Goal: Obtain resource: Download file/media

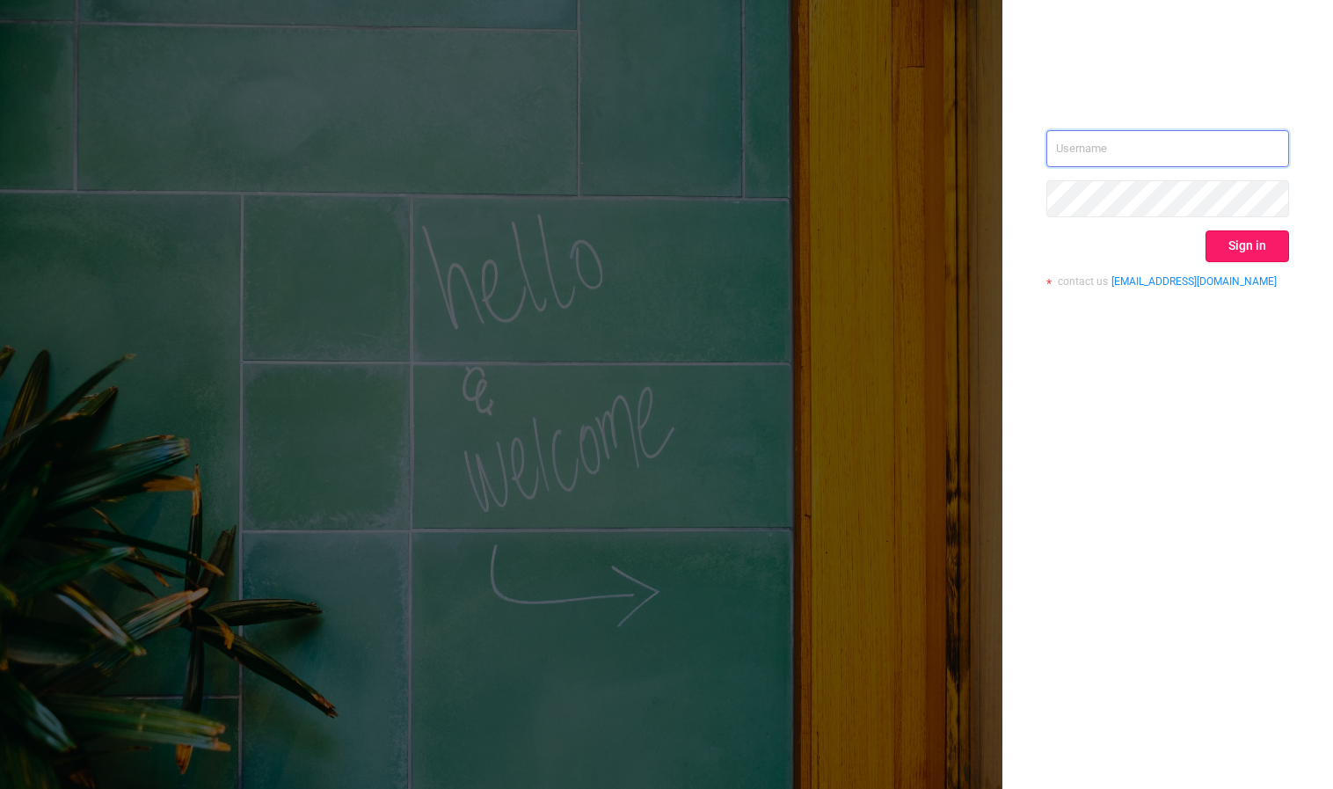
type input "[PERSON_NAME][EMAIL_ADDRESS][DOMAIN_NAME]"
click at [1224, 250] on button "Sign in" at bounding box center [1248, 246] width 84 height 32
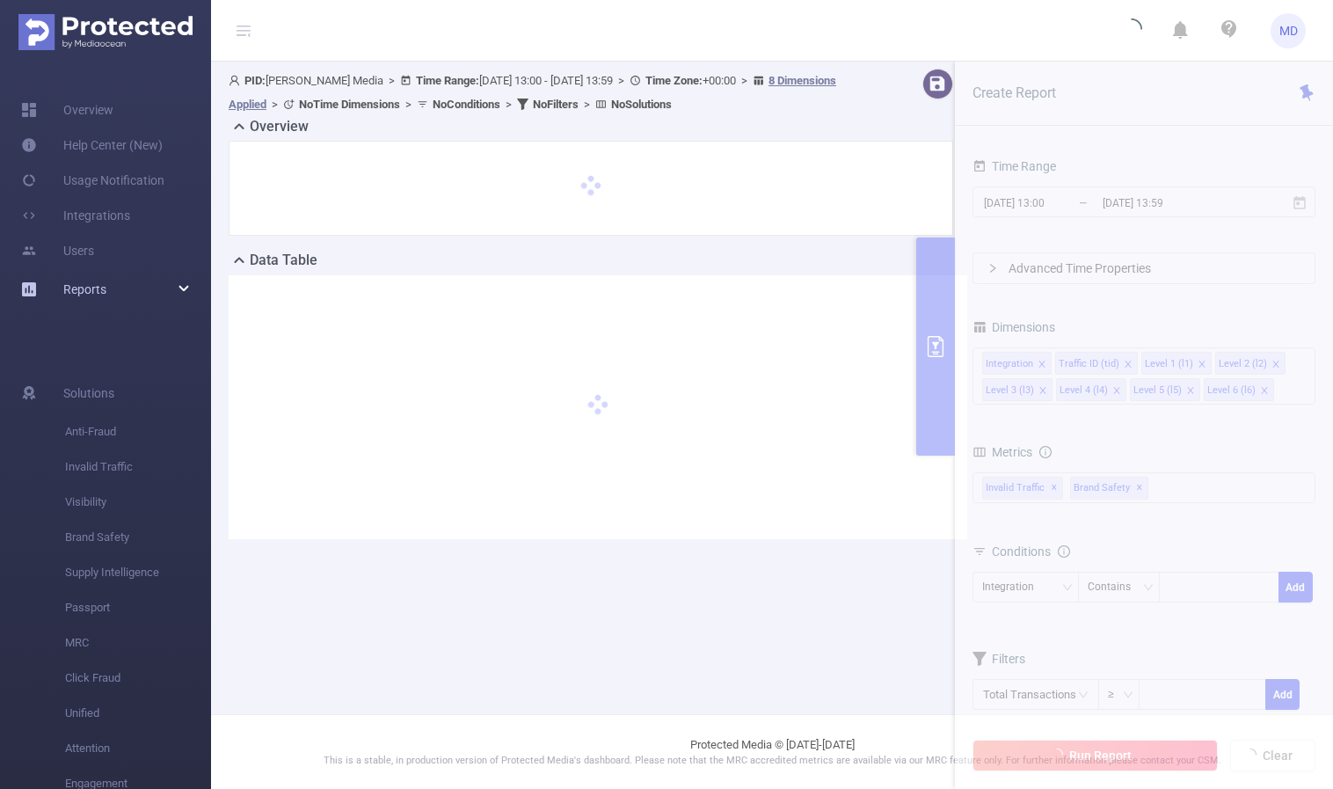
click at [99, 284] on span "Reports" at bounding box center [84, 289] width 43 height 14
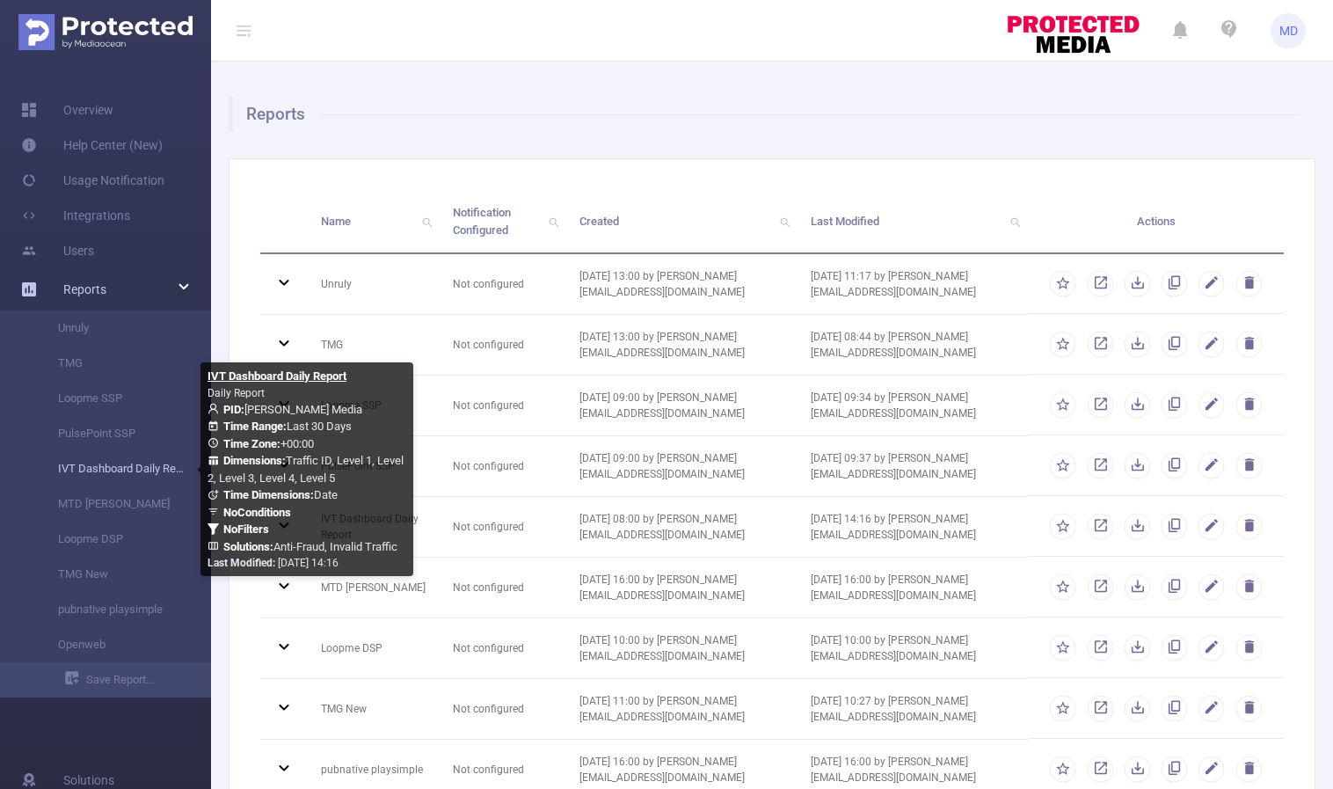
click at [139, 465] on link "IVT Dashboard Daily Report" at bounding box center [112, 468] width 155 height 35
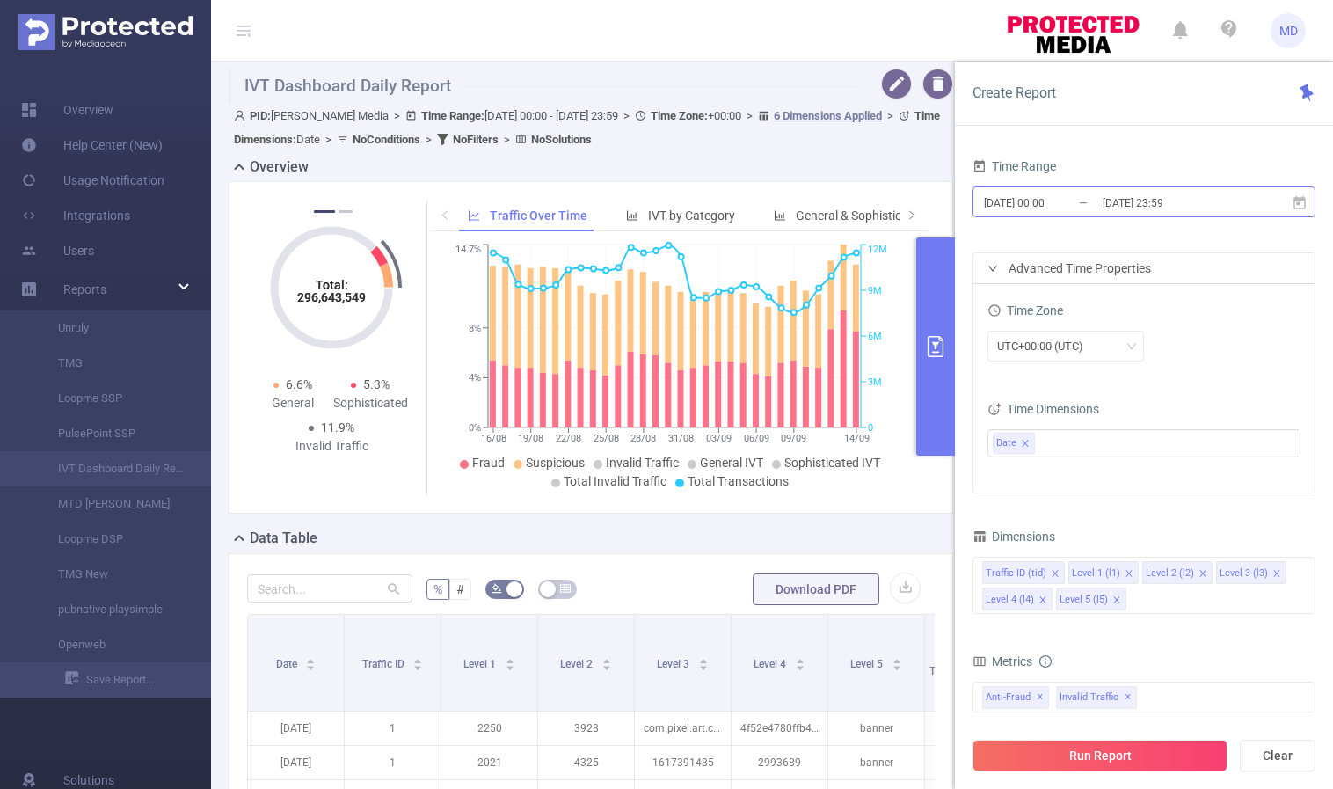
click at [1094, 205] on input "[DATE] 00:00" at bounding box center [1053, 203] width 142 height 24
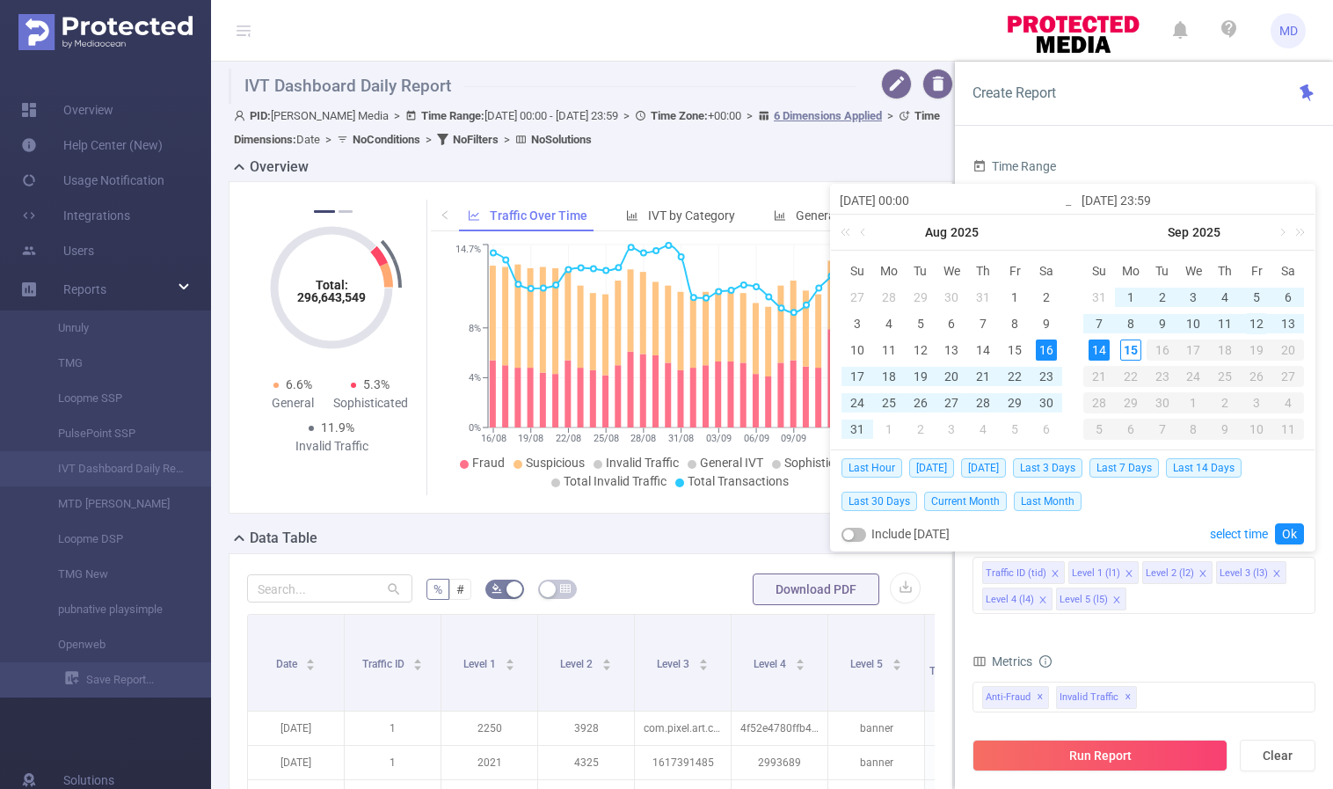
click at [1258, 322] on div "12" at bounding box center [1256, 323] width 21 height 21
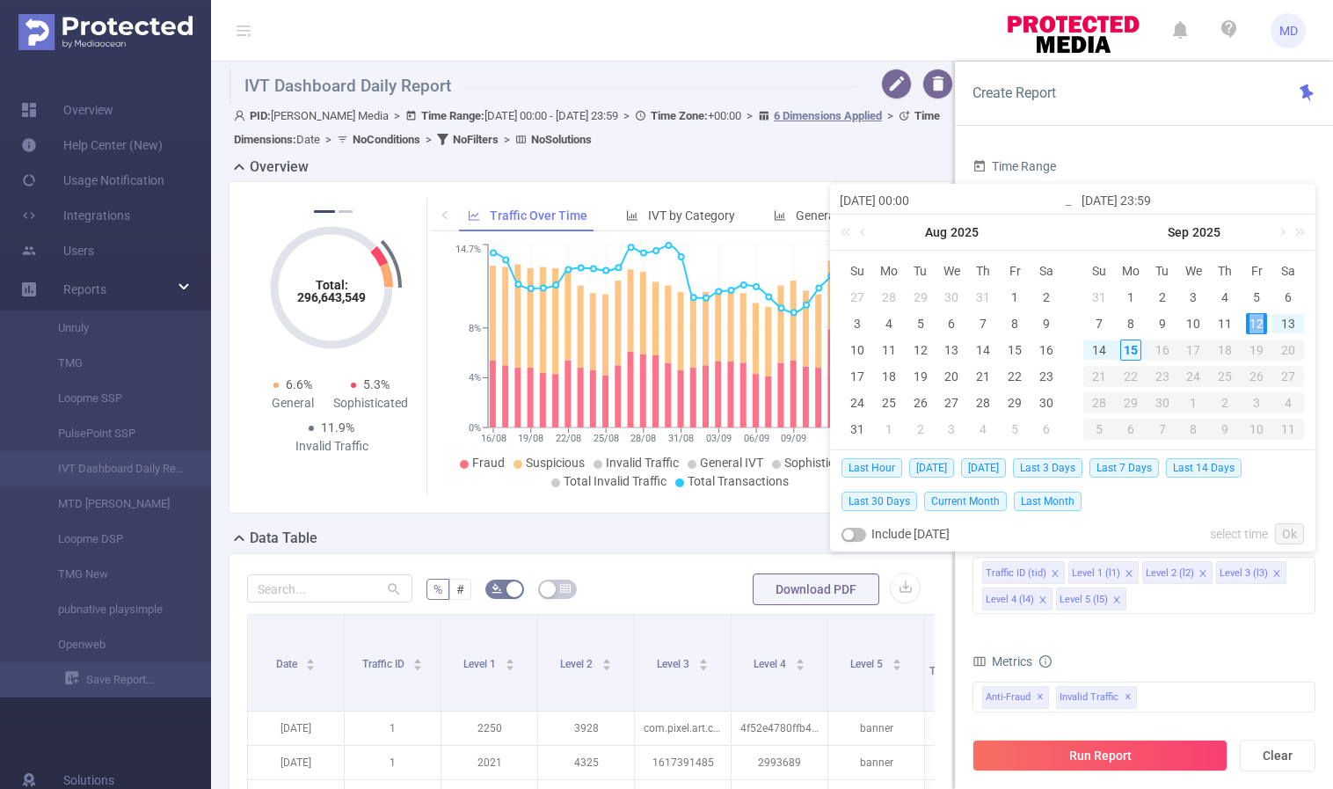
click at [1258, 322] on div "12" at bounding box center [1256, 323] width 21 height 21
type input "[DATE] 00:00"
type input "[DATE] 23:59"
type input "[DATE] 00:00"
type input "[DATE] 23:59"
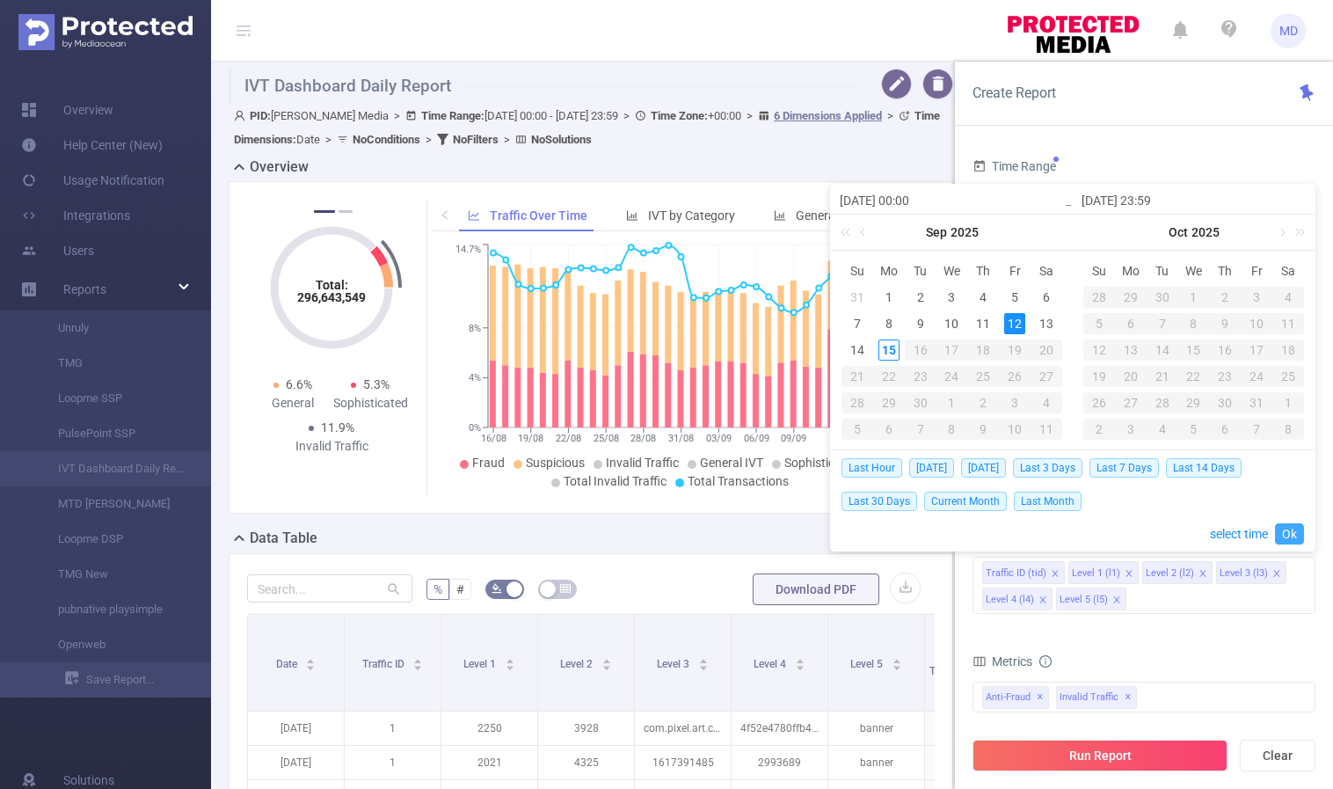
click at [1295, 533] on link "Ok" at bounding box center [1289, 533] width 29 height 21
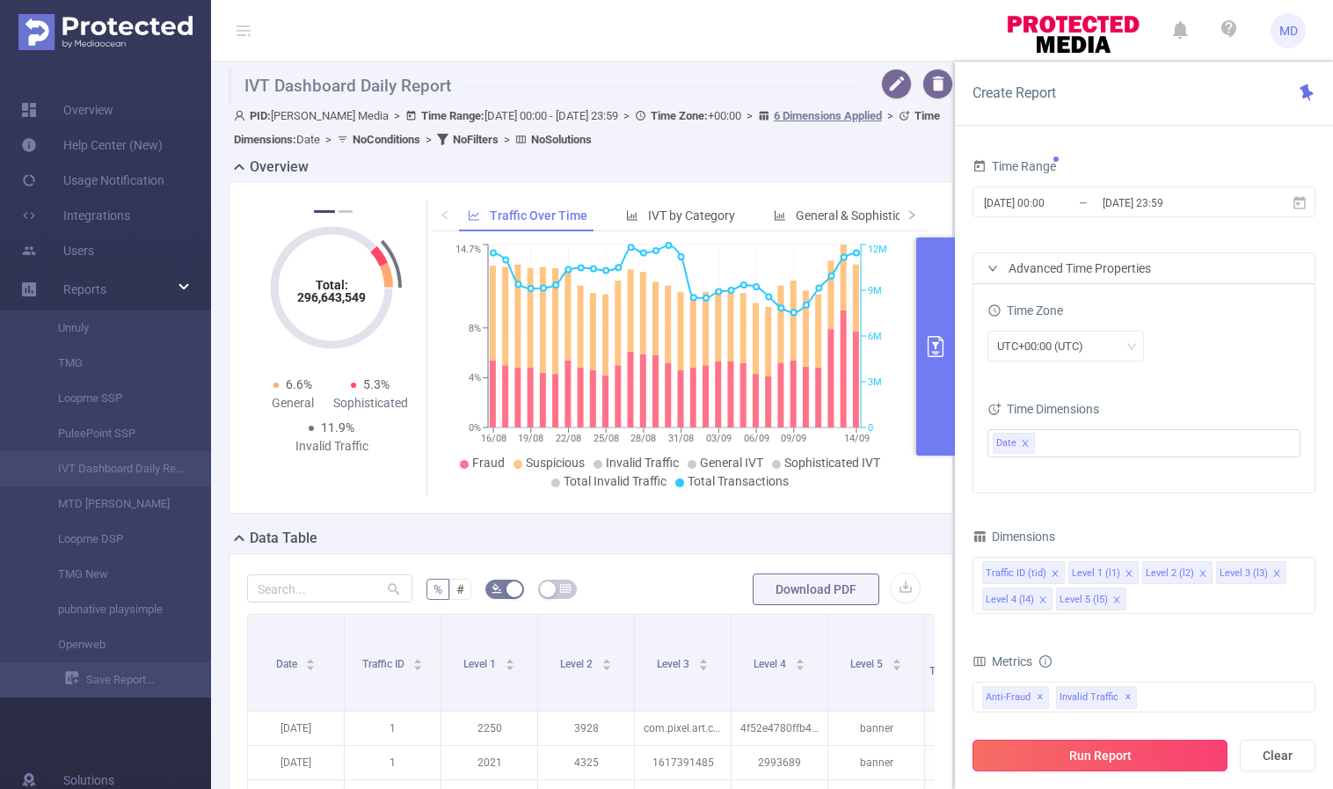
click at [1088, 754] on button "Run Report" at bounding box center [1100, 756] width 255 height 32
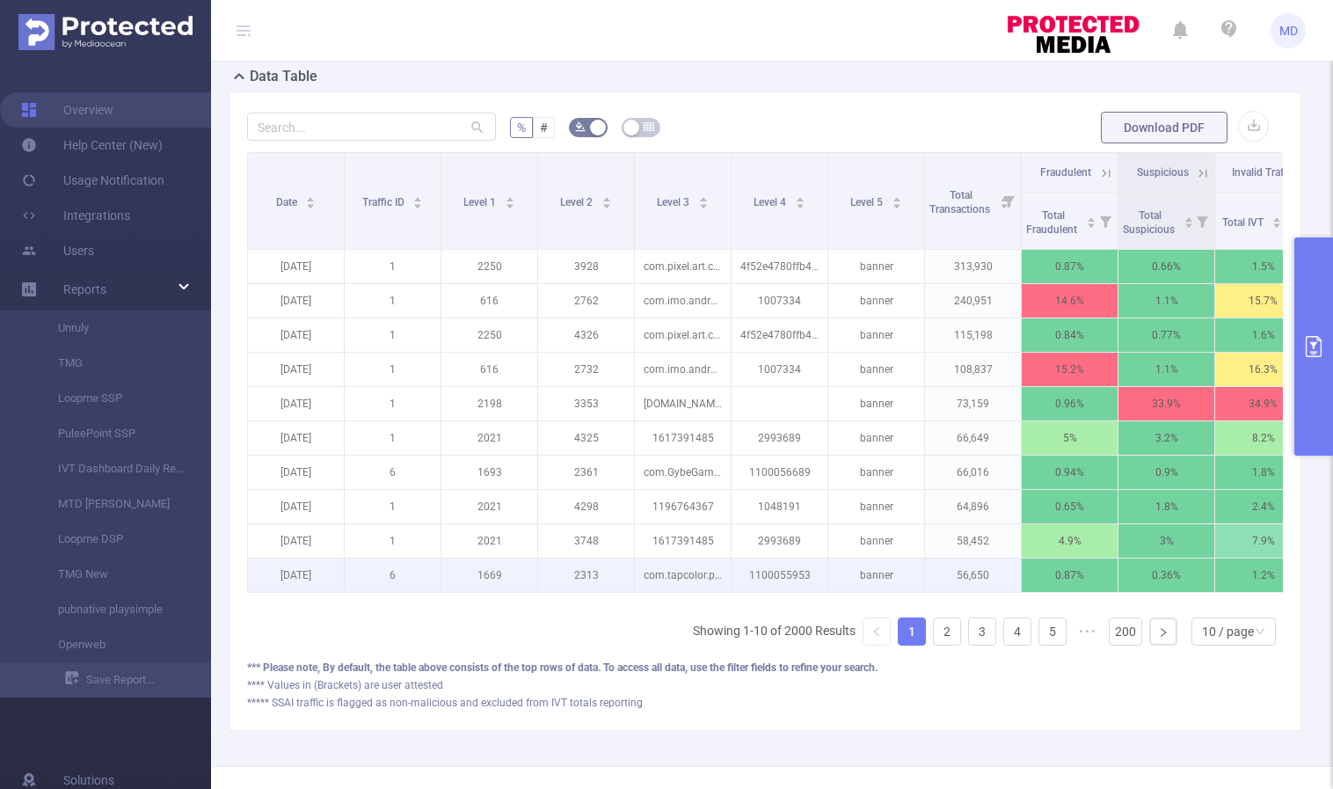
scroll to position [194, 0]
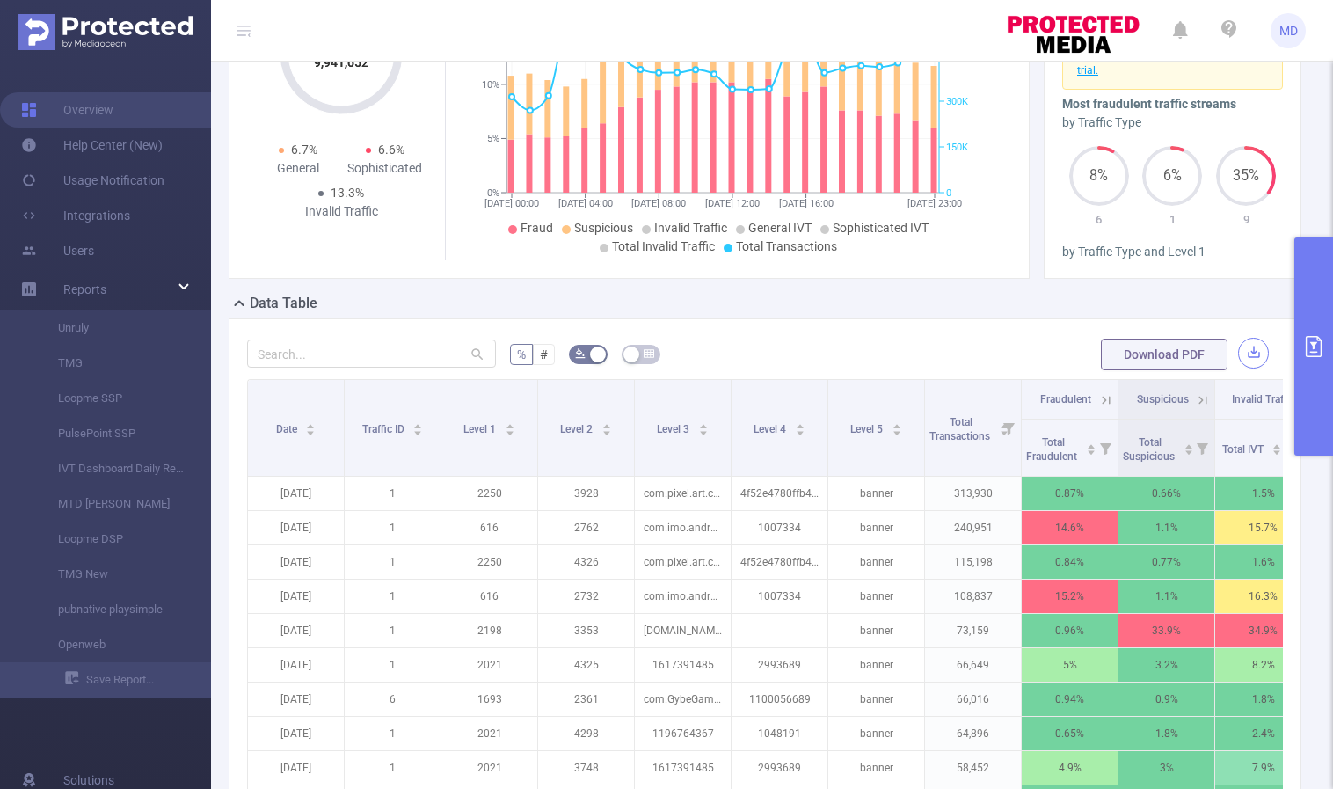
click at [1241, 352] on button "button" at bounding box center [1253, 353] width 31 height 31
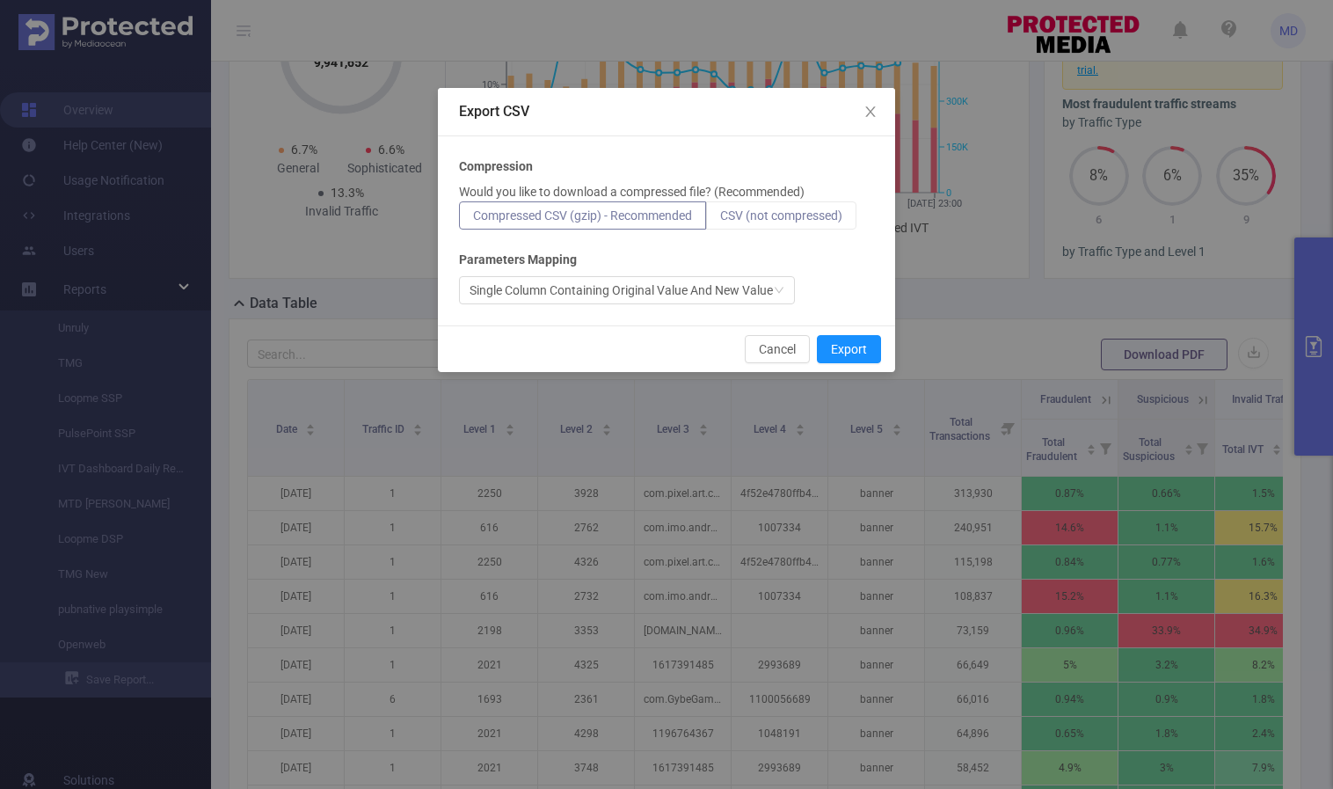
click at [775, 215] on span "CSV (not compressed)" at bounding box center [781, 215] width 122 height 14
click at [720, 220] on input "CSV (not compressed)" at bounding box center [720, 220] width 0 height 0
click at [860, 346] on button "Export" at bounding box center [849, 349] width 64 height 28
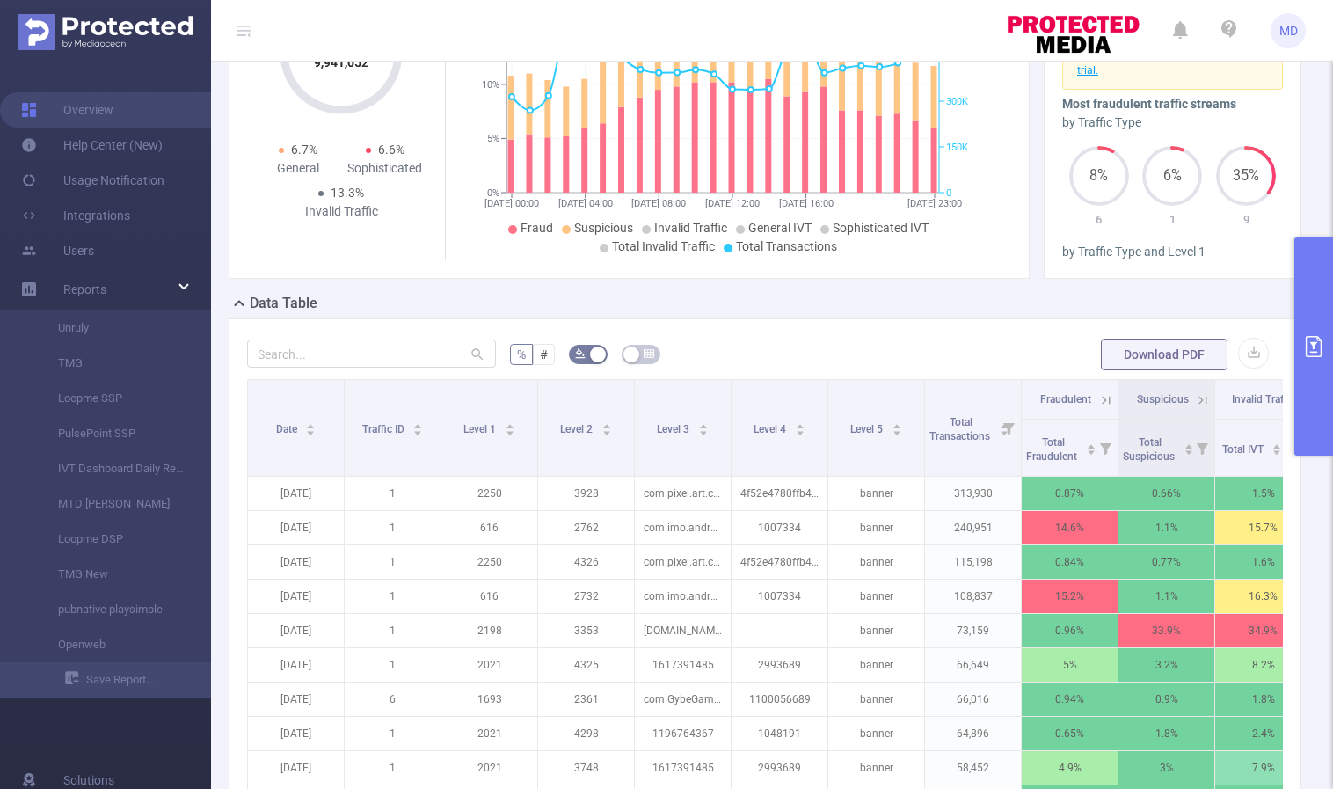
click at [1311, 345] on icon "primary" at bounding box center [1314, 346] width 21 height 21
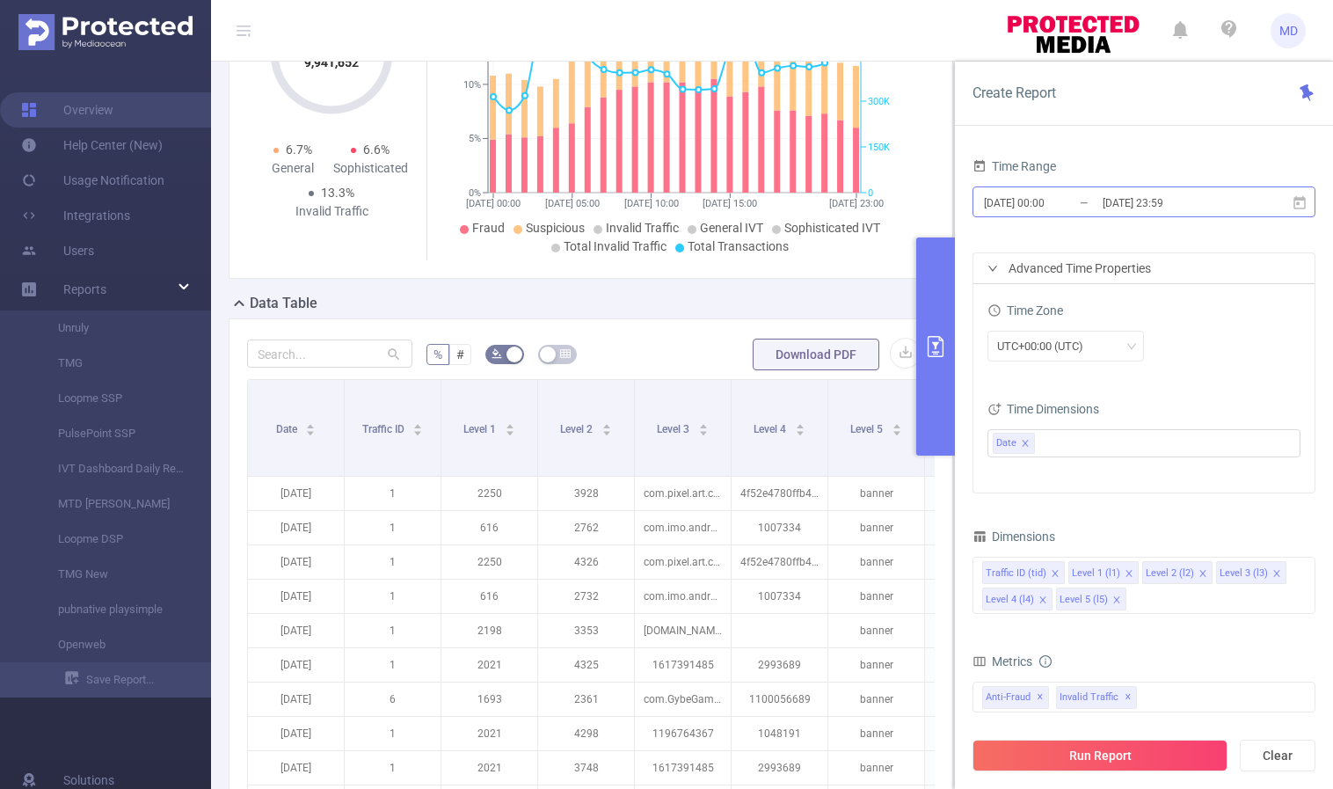
click at [1150, 202] on input "[DATE] 23:59" at bounding box center [1172, 203] width 142 height 24
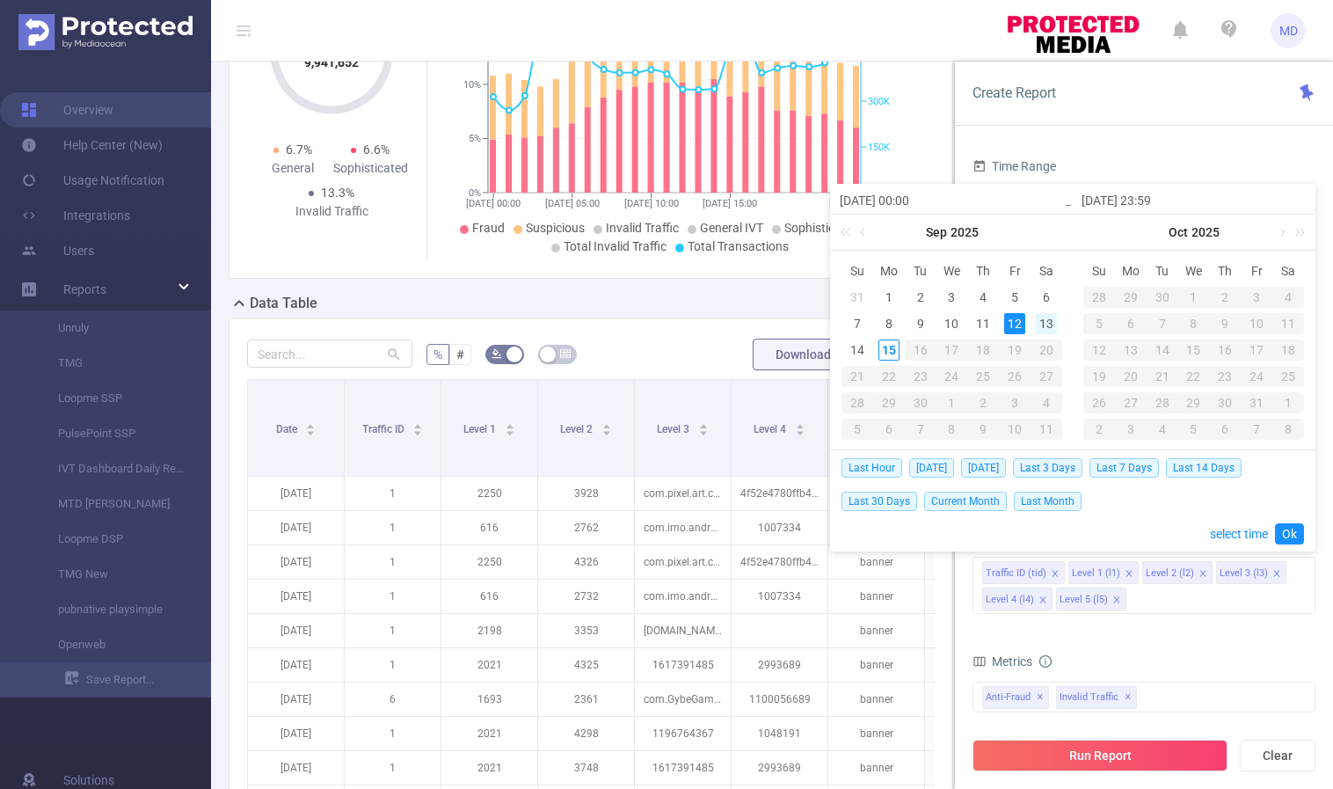
click at [1046, 323] on div "13" at bounding box center [1046, 323] width 21 height 21
type input "[DATE] 00:00"
type input "[DATE] 23:59"
type input "[DATE] 00:00"
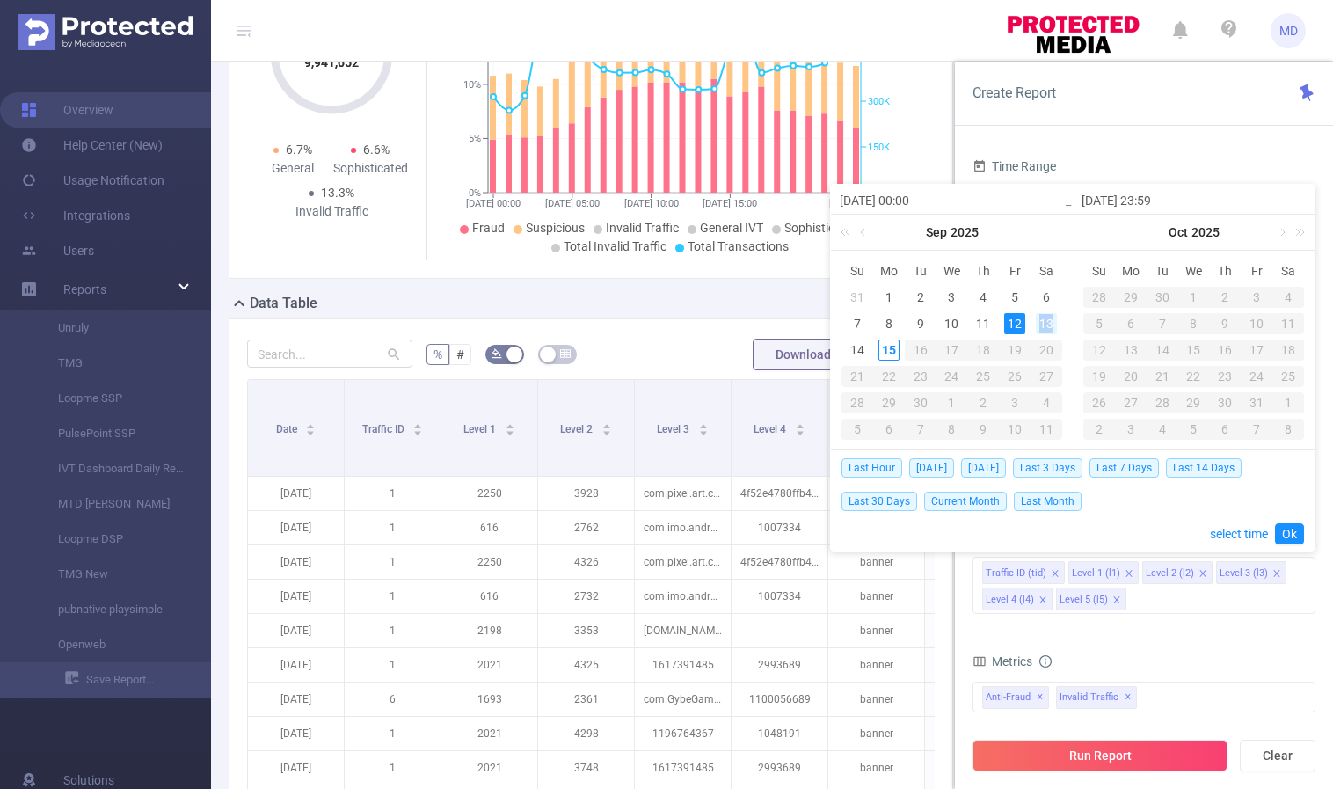
type input "[DATE] 23:59"
click at [1291, 536] on link "Ok" at bounding box center [1289, 533] width 29 height 21
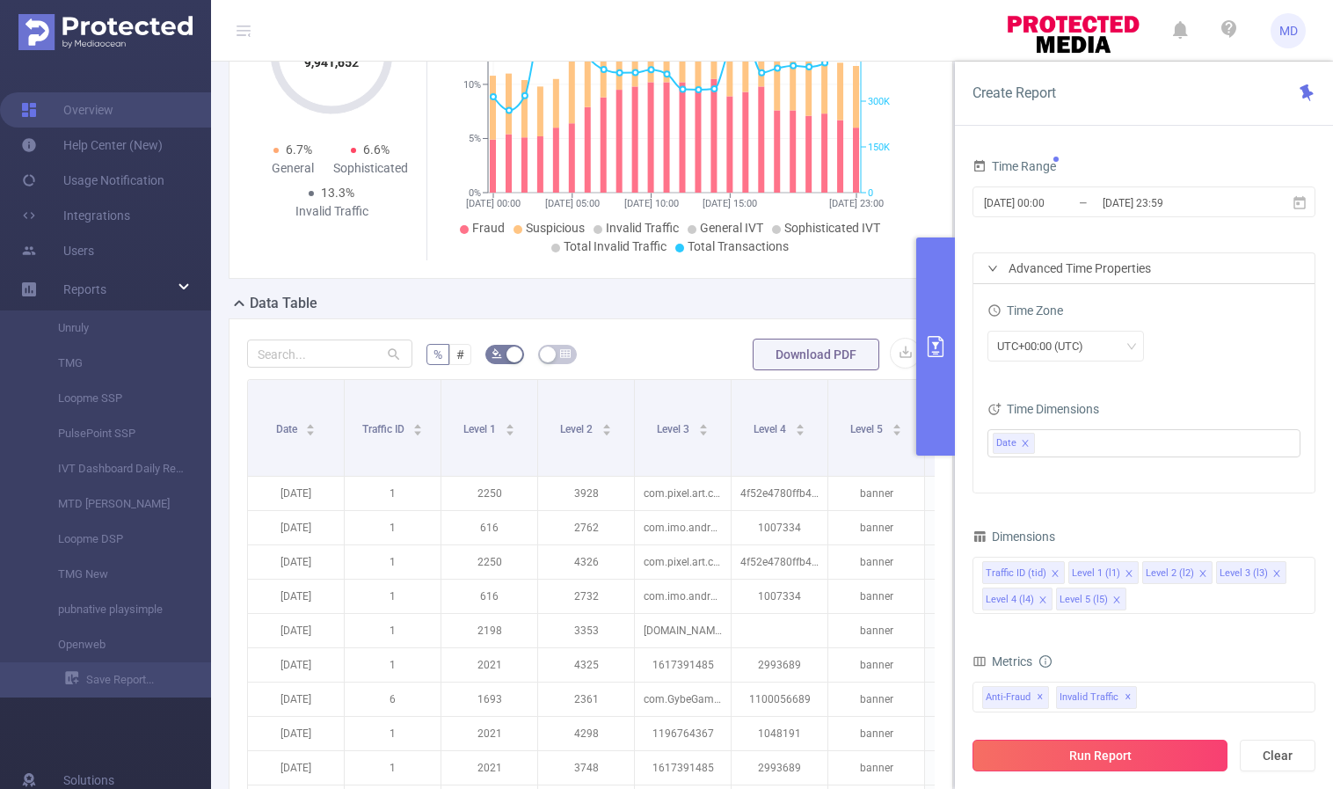
click at [1091, 761] on button "Run Report" at bounding box center [1100, 756] width 255 height 32
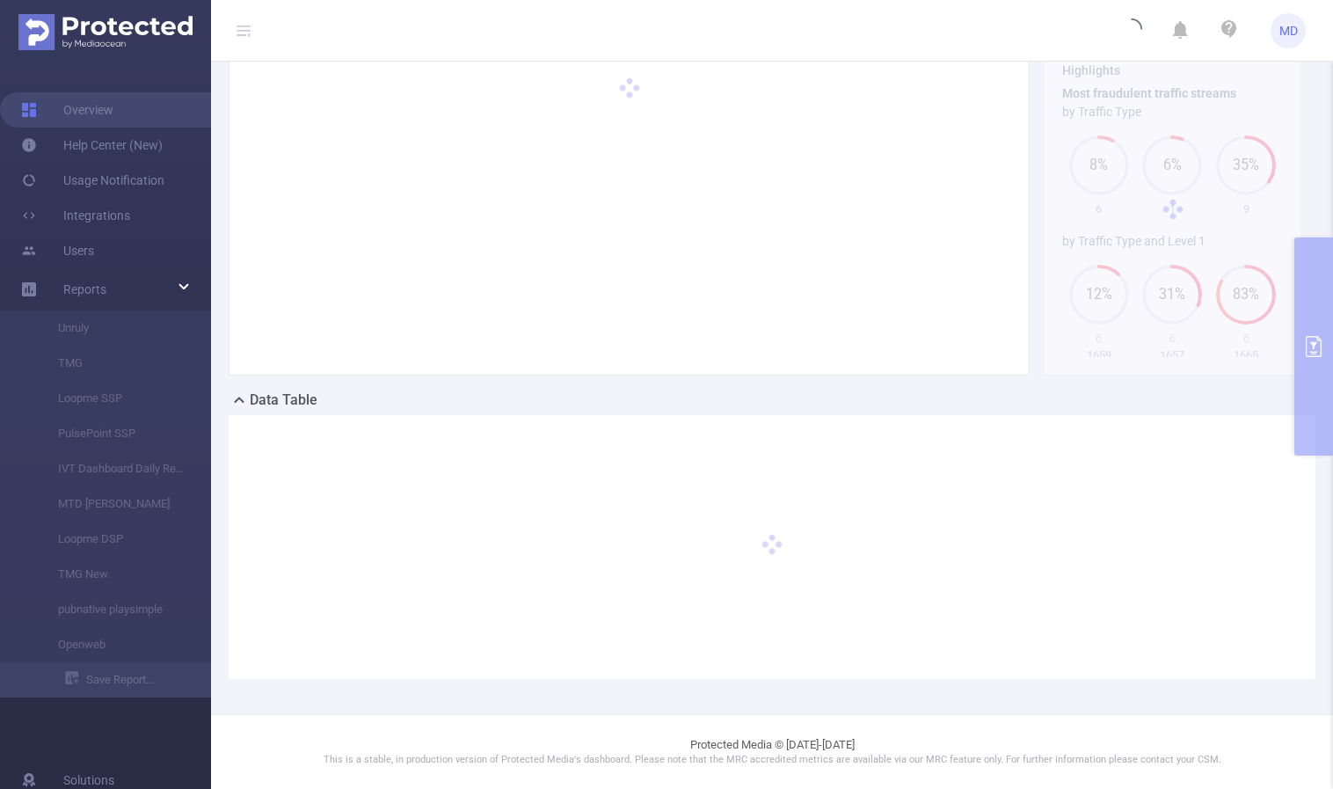
scroll to position [97, 0]
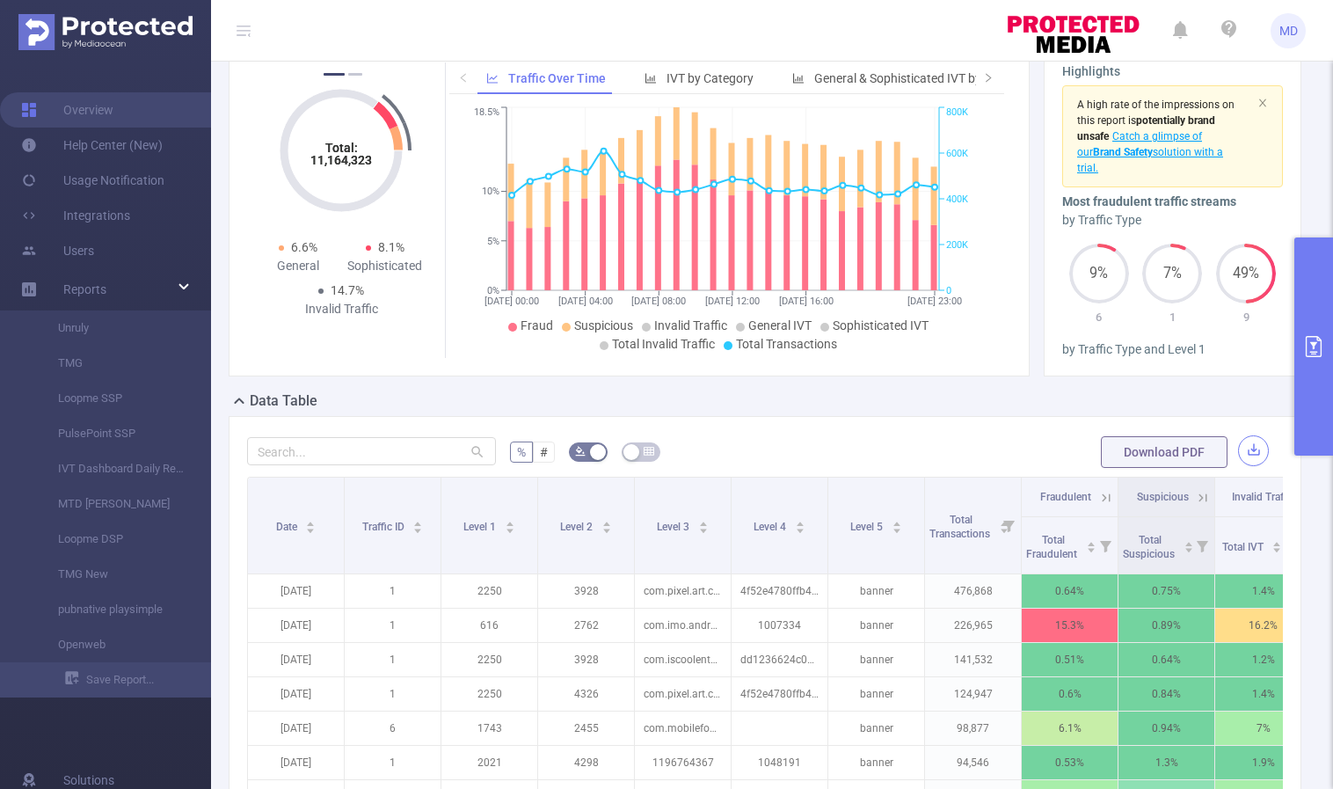
click at [1238, 457] on button "button" at bounding box center [1253, 450] width 31 height 31
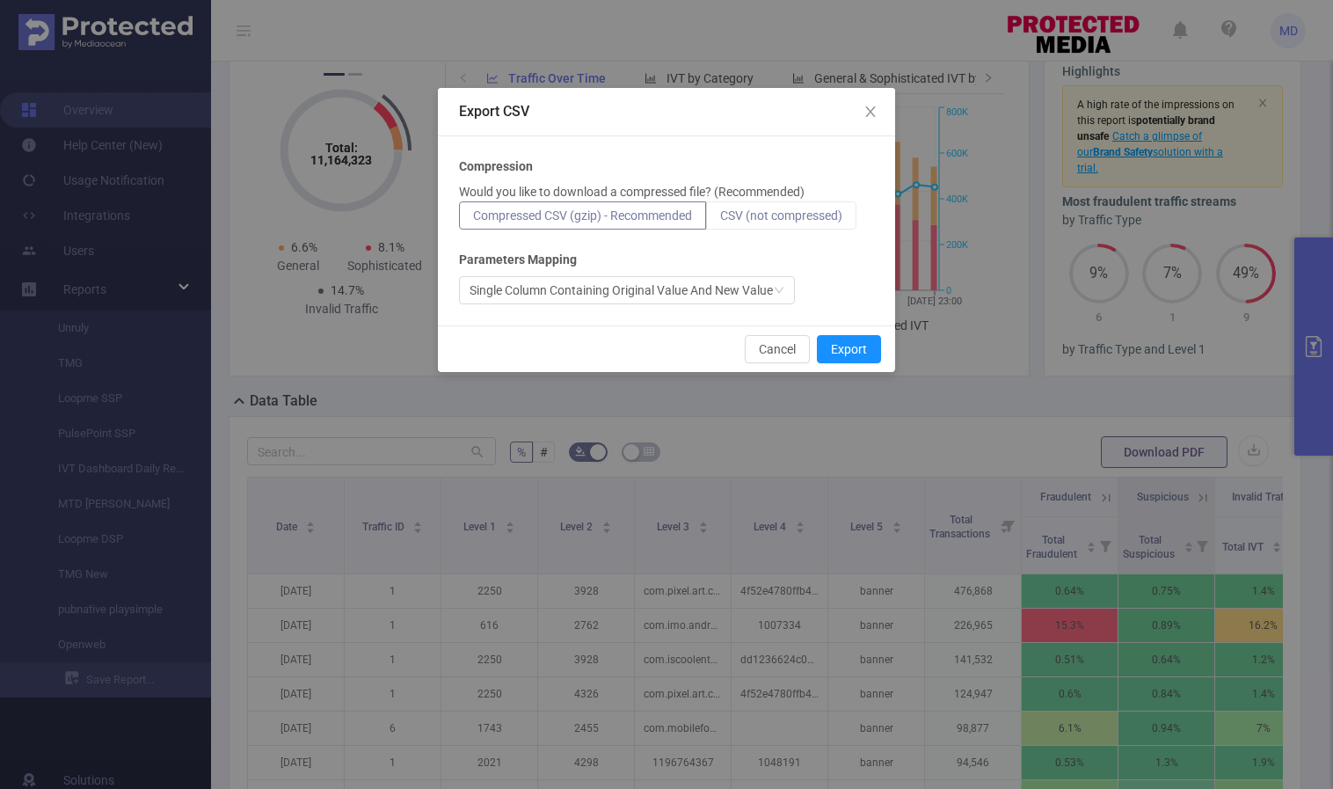
click at [754, 212] on span "CSV (not compressed)" at bounding box center [781, 215] width 122 height 14
click at [720, 220] on input "CSV (not compressed)" at bounding box center [720, 220] width 0 height 0
click at [836, 340] on button "Export" at bounding box center [849, 349] width 64 height 28
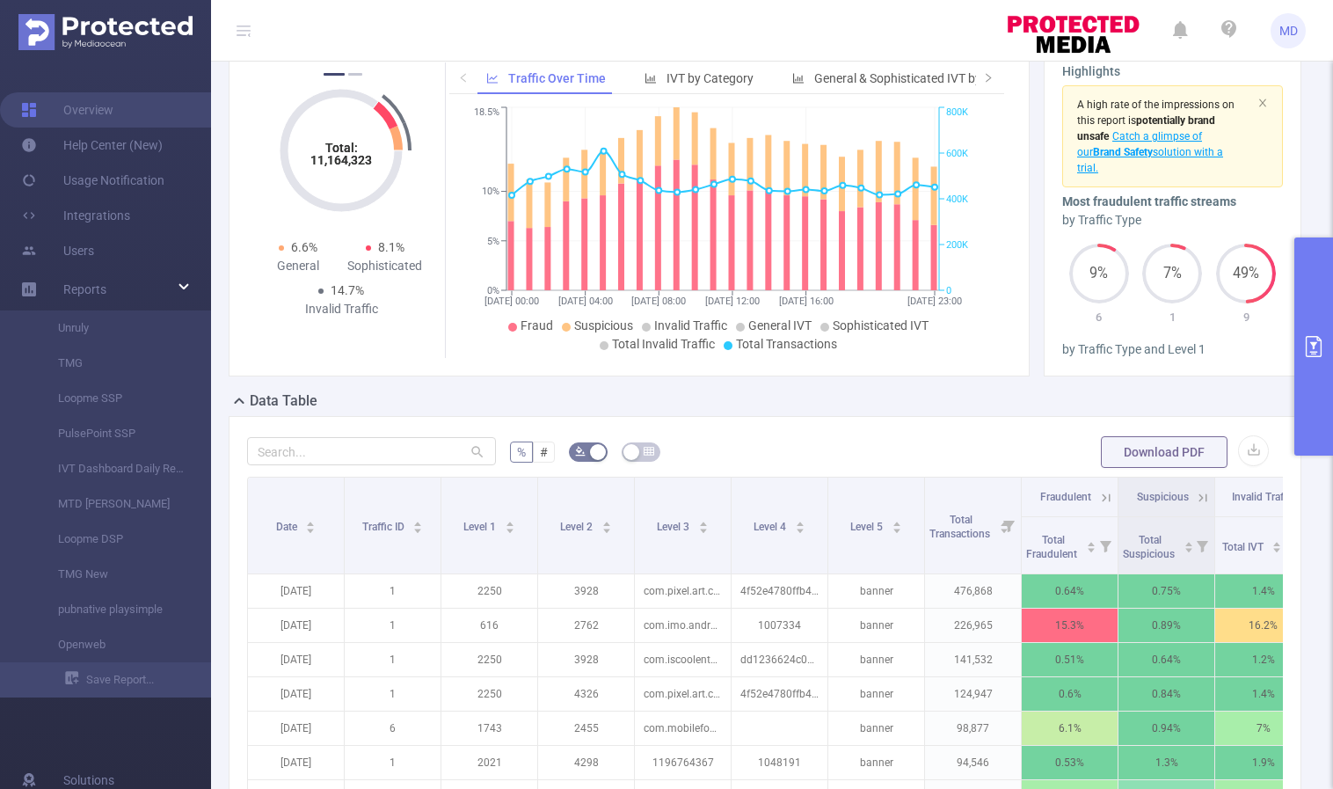
click at [1304, 362] on button "primary" at bounding box center [1314, 346] width 39 height 218
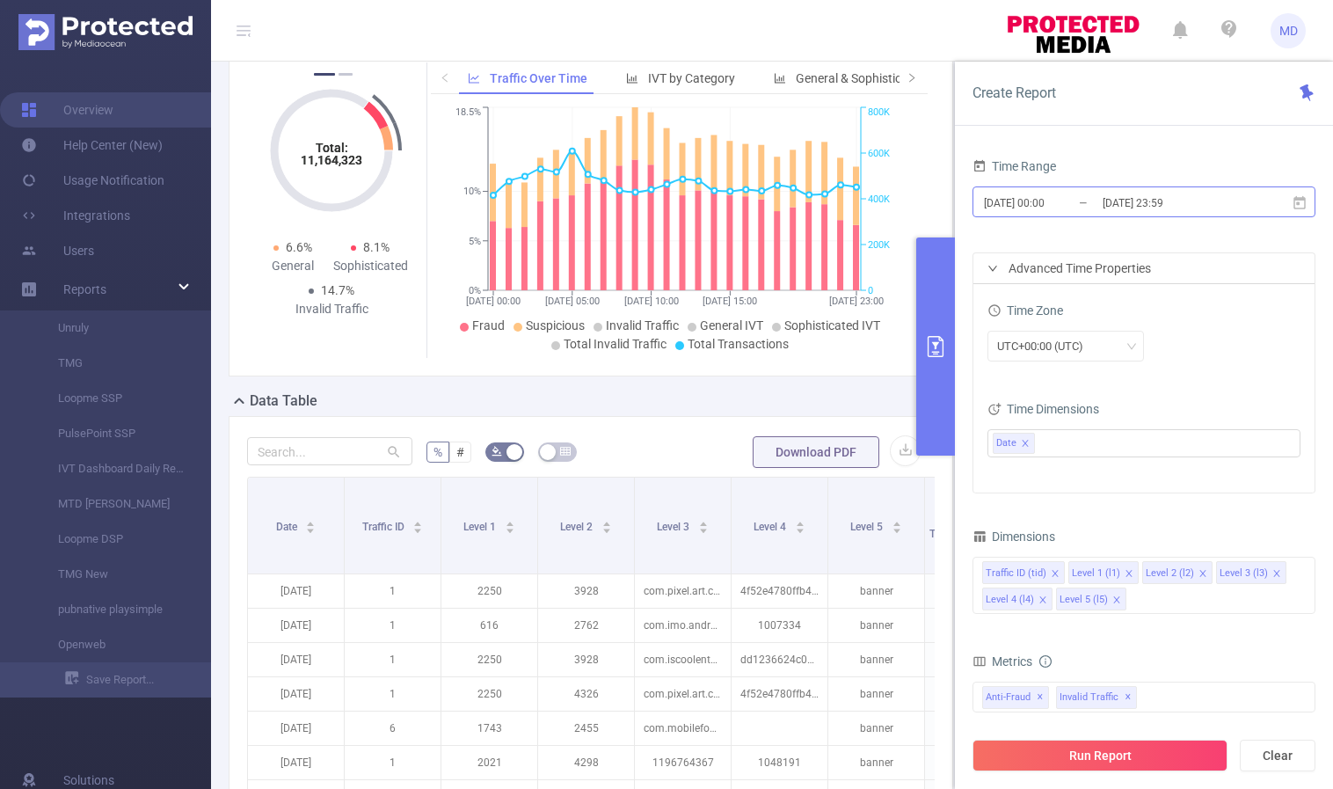
click at [1134, 208] on input "[DATE] 23:59" at bounding box center [1172, 203] width 142 height 24
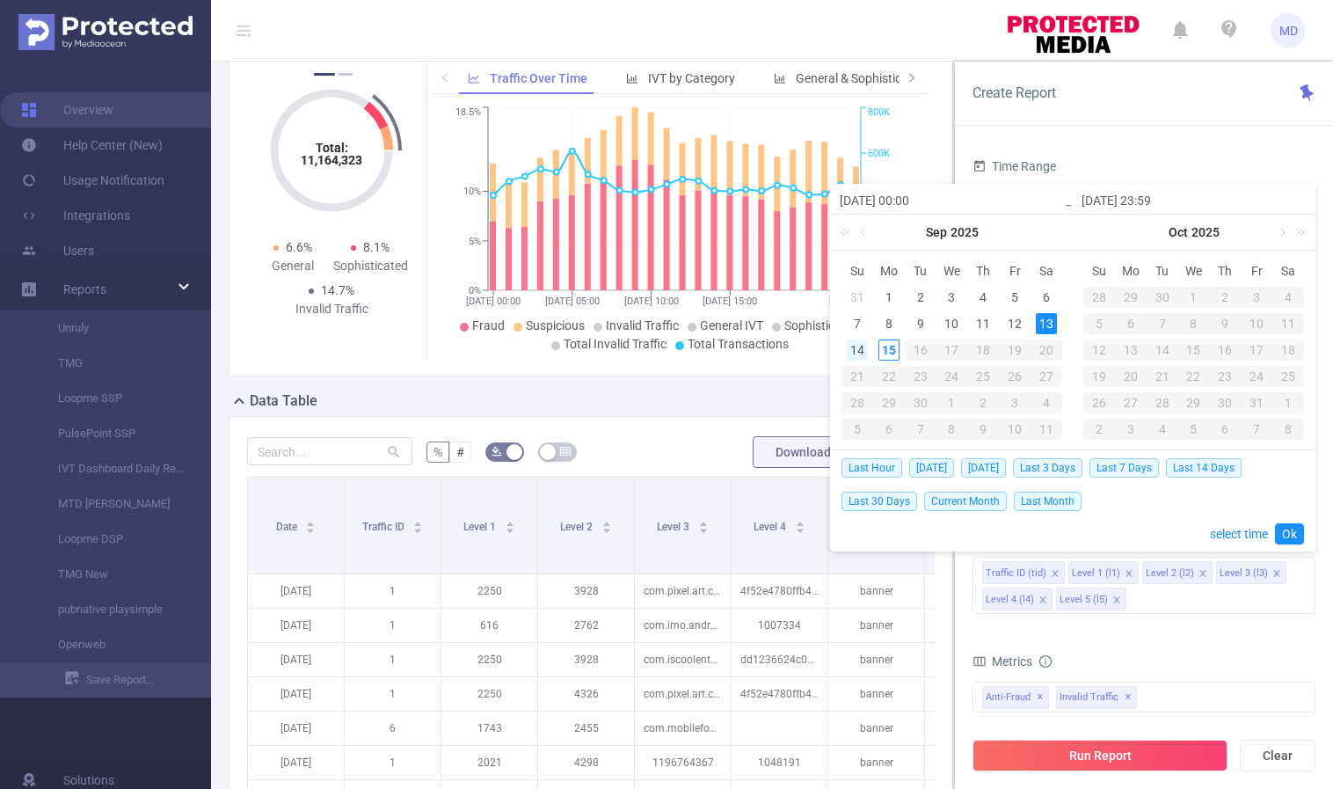
click at [853, 350] on div "14" at bounding box center [857, 350] width 21 height 21
type input "[DATE] 00:00"
type input "[DATE] 23:59"
type input "[DATE] 00:00"
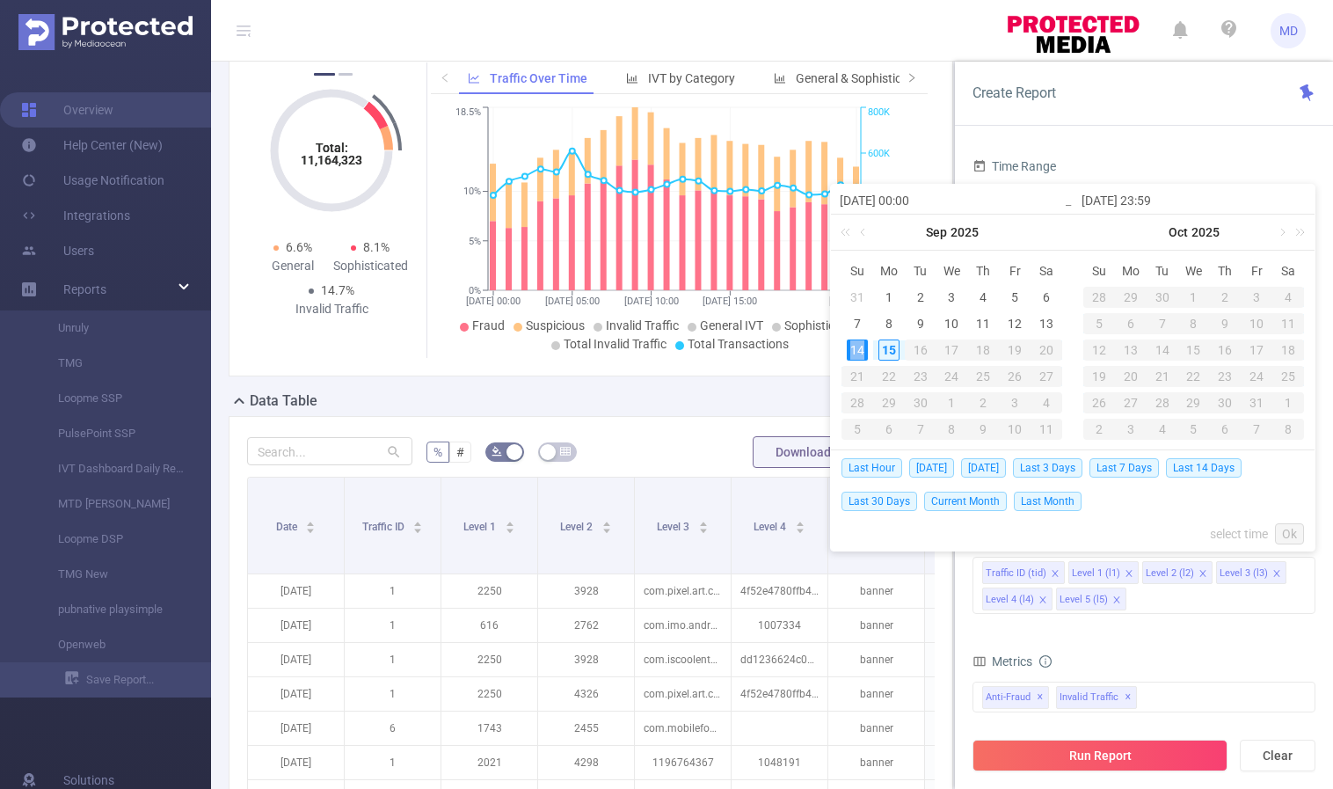
type input "[DATE] 23:59"
click at [1290, 528] on link "Ok" at bounding box center [1289, 533] width 29 height 21
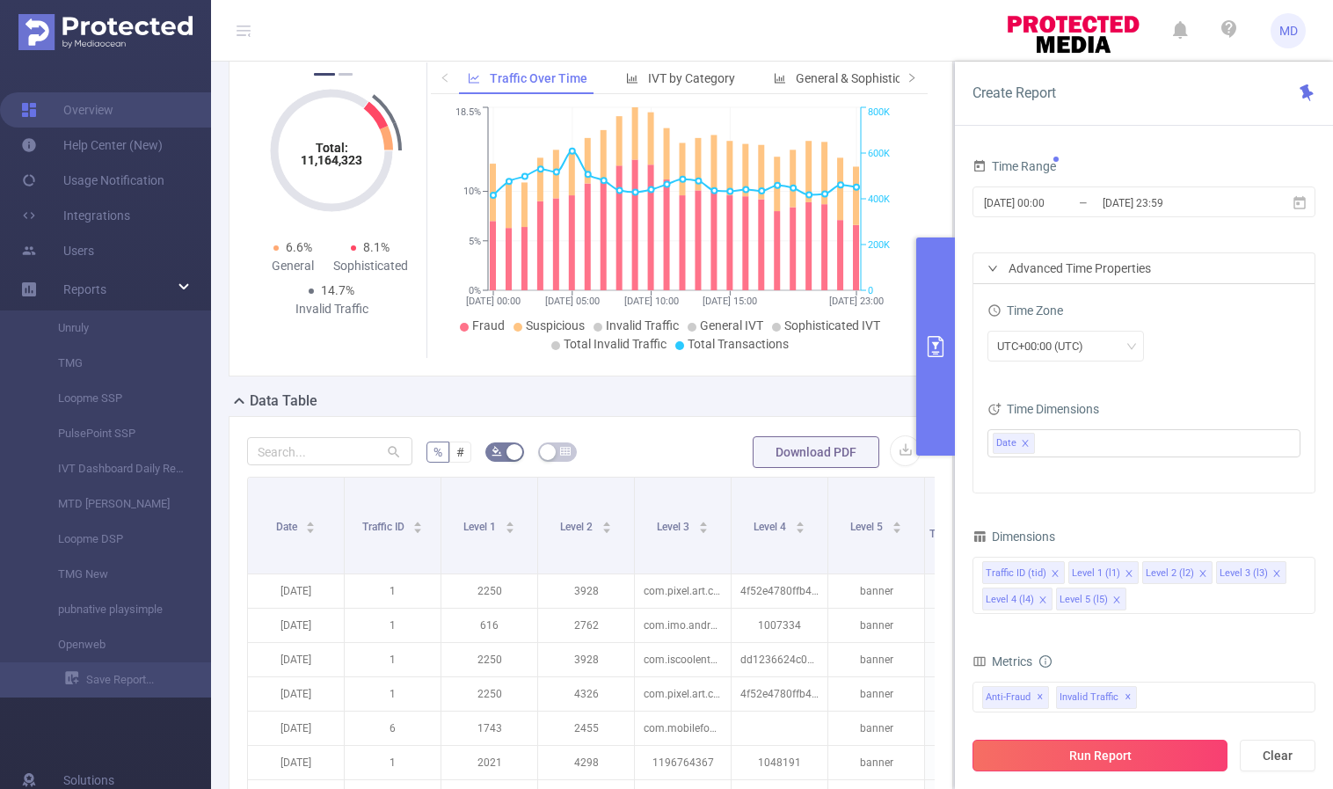
click at [1079, 756] on button "Run Report" at bounding box center [1100, 756] width 255 height 32
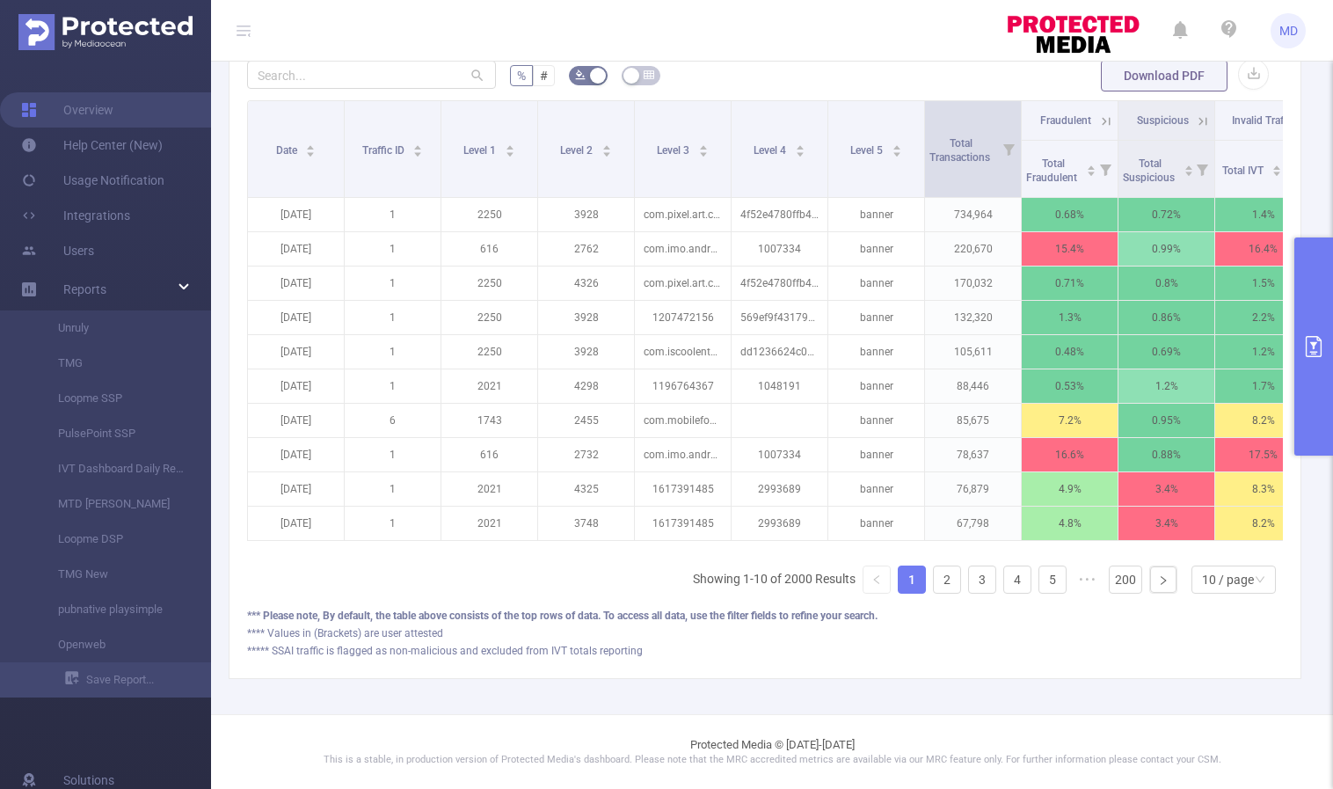
scroll to position [115, 0]
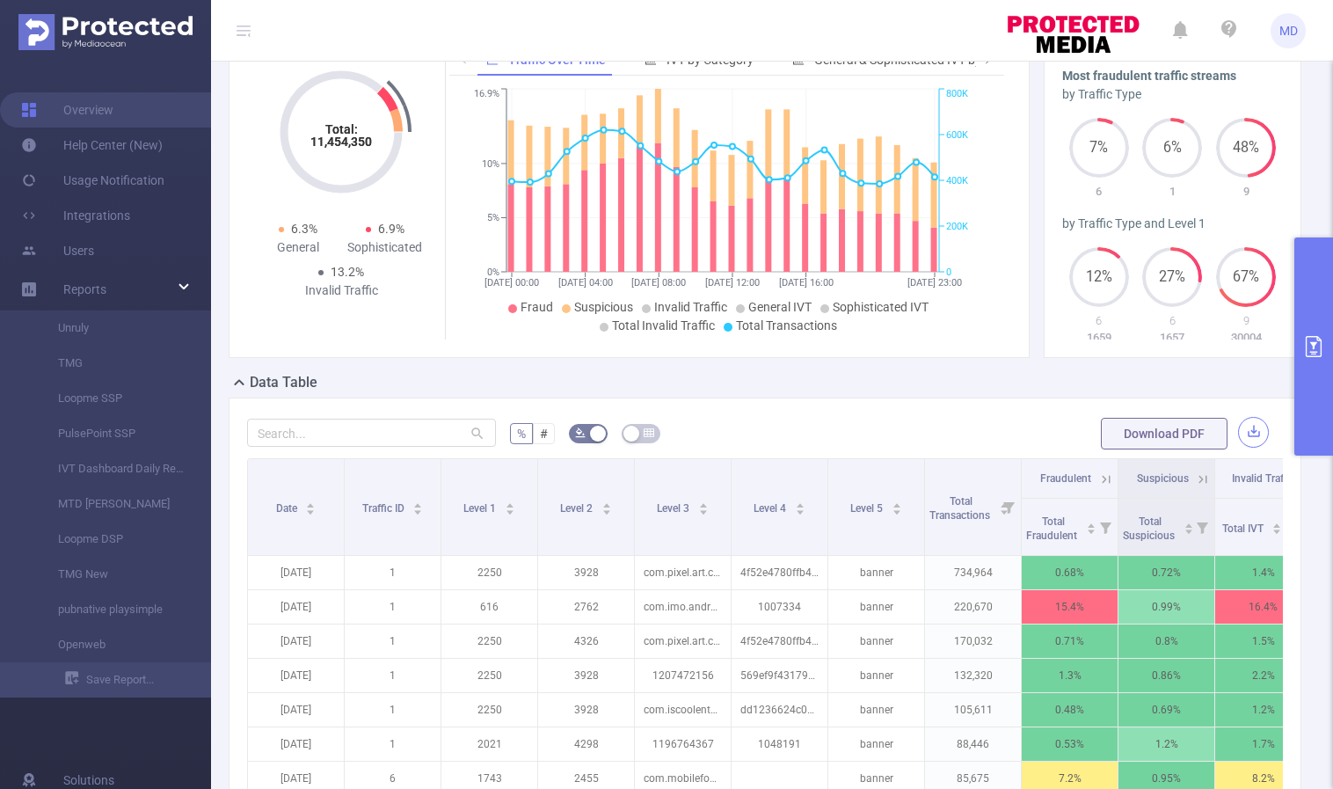
click at [1242, 433] on button "button" at bounding box center [1253, 432] width 31 height 31
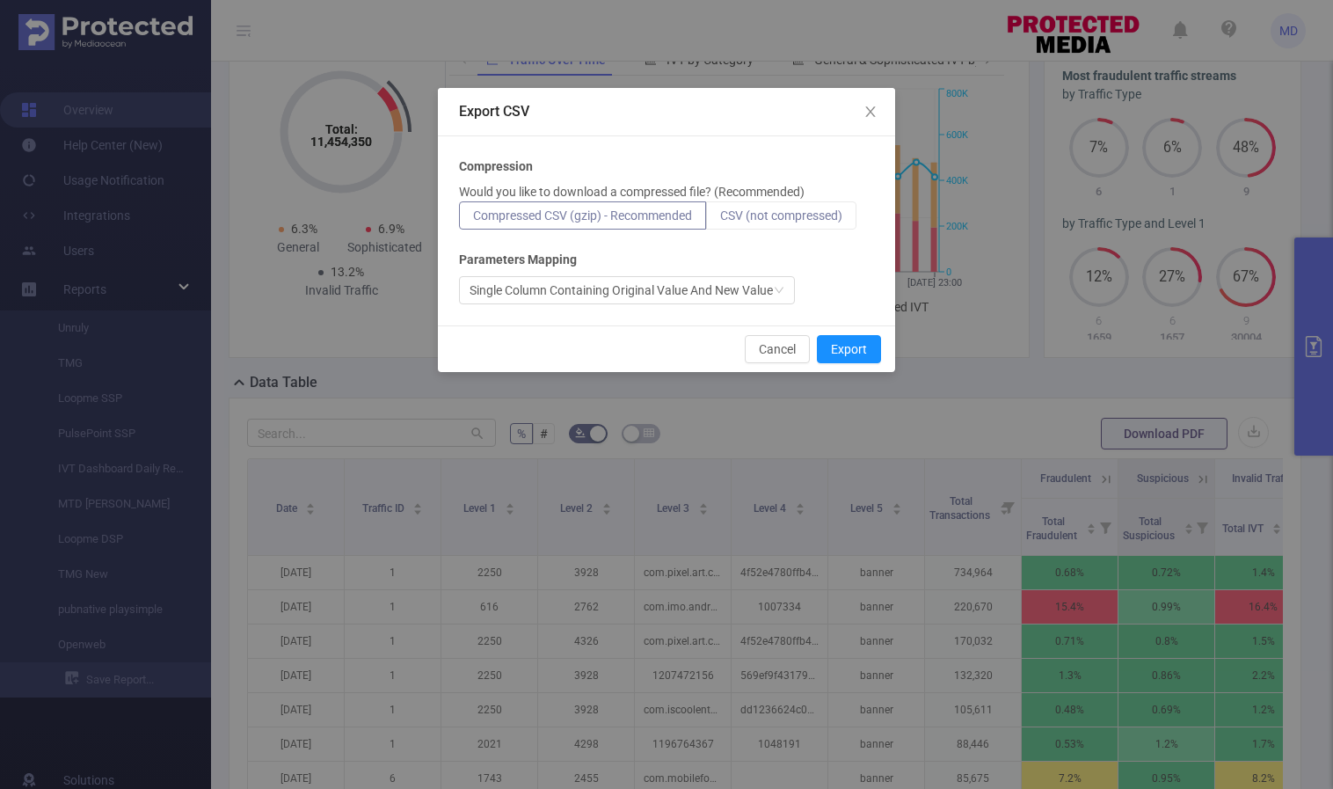
click at [763, 206] on label "CSV (not compressed)" at bounding box center [781, 215] width 150 height 28
click at [720, 220] on input "CSV (not compressed)" at bounding box center [720, 220] width 0 height 0
click at [870, 353] on button "Export" at bounding box center [849, 349] width 64 height 28
